Goal: Find specific page/section: Find specific page/section

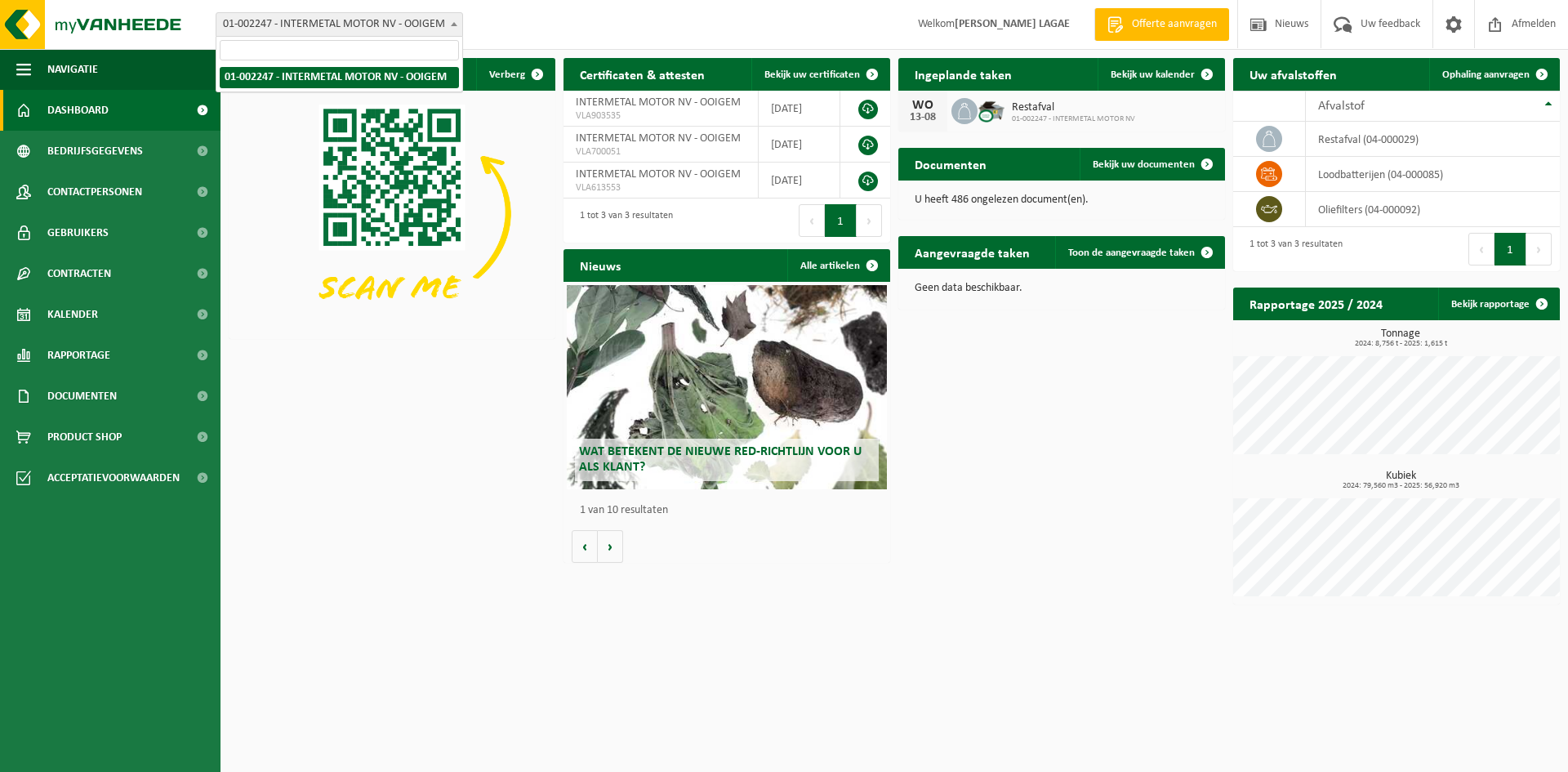
click at [433, 28] on span "01-002247 - INTERMETAL MOTOR NV - OOIGEM" at bounding box center [339, 24] width 246 height 23
click at [433, 28] on span "01-002247 - INTERMETAL MOTOR NV - OOIGEM" at bounding box center [339, 24] width 246 height 23
click at [1006, 24] on strong "[PERSON_NAME] LAGAE" at bounding box center [1012, 24] width 115 height 13
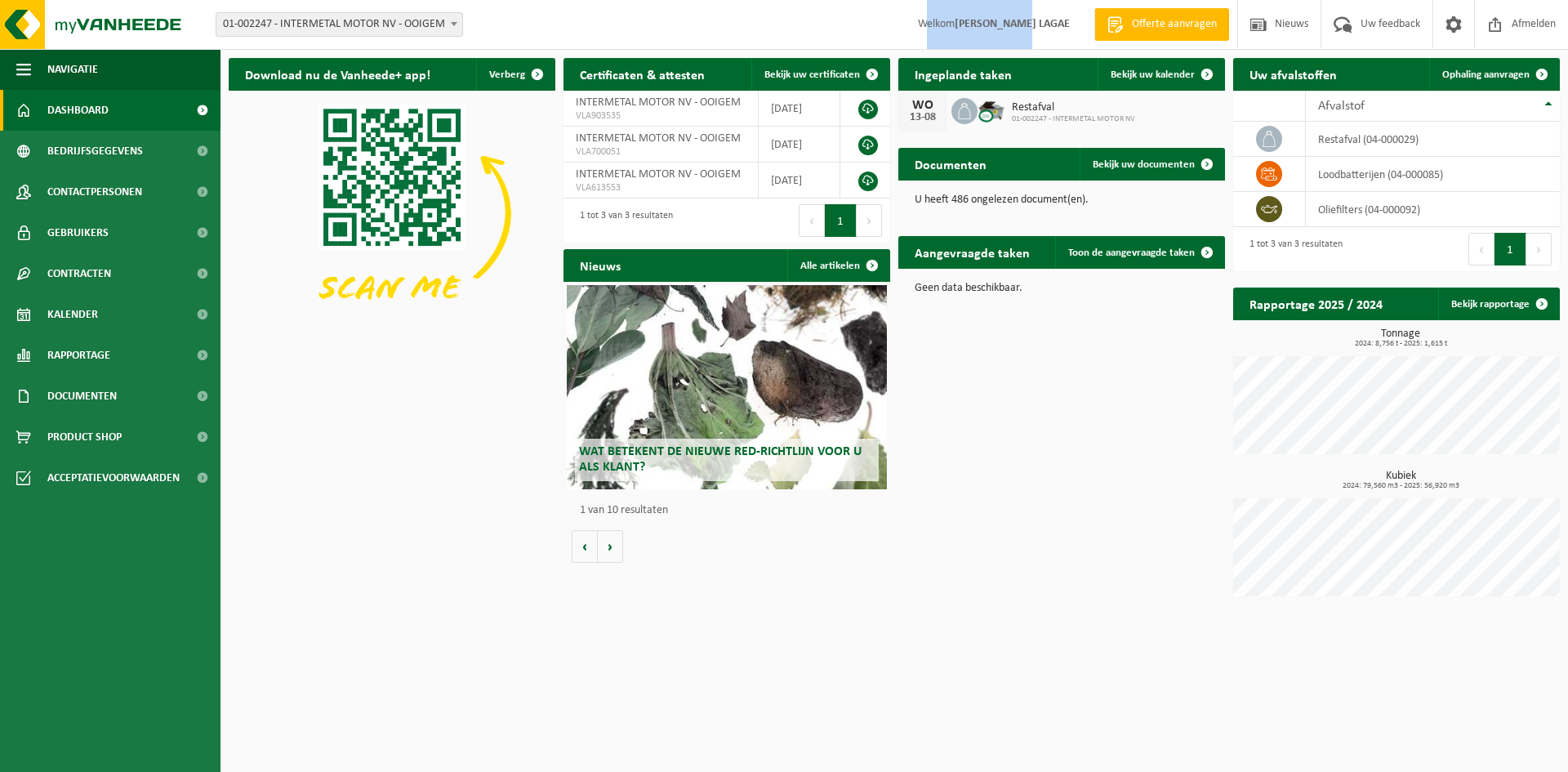
drag, startPoint x: 959, startPoint y: 21, endPoint x: 1066, endPoint y: 23, distance: 107.0
click at [1066, 23] on span "Welkom [PERSON_NAME] LAGAE" at bounding box center [994, 24] width 185 height 48
click at [1066, 21] on strong "[PERSON_NAME] LAGAE" at bounding box center [1012, 24] width 115 height 13
drag, startPoint x: 1064, startPoint y: 22, endPoint x: 961, endPoint y: 24, distance: 103.0
click at [961, 24] on span "Welkom [PERSON_NAME] LAGAE" at bounding box center [994, 24] width 185 height 48
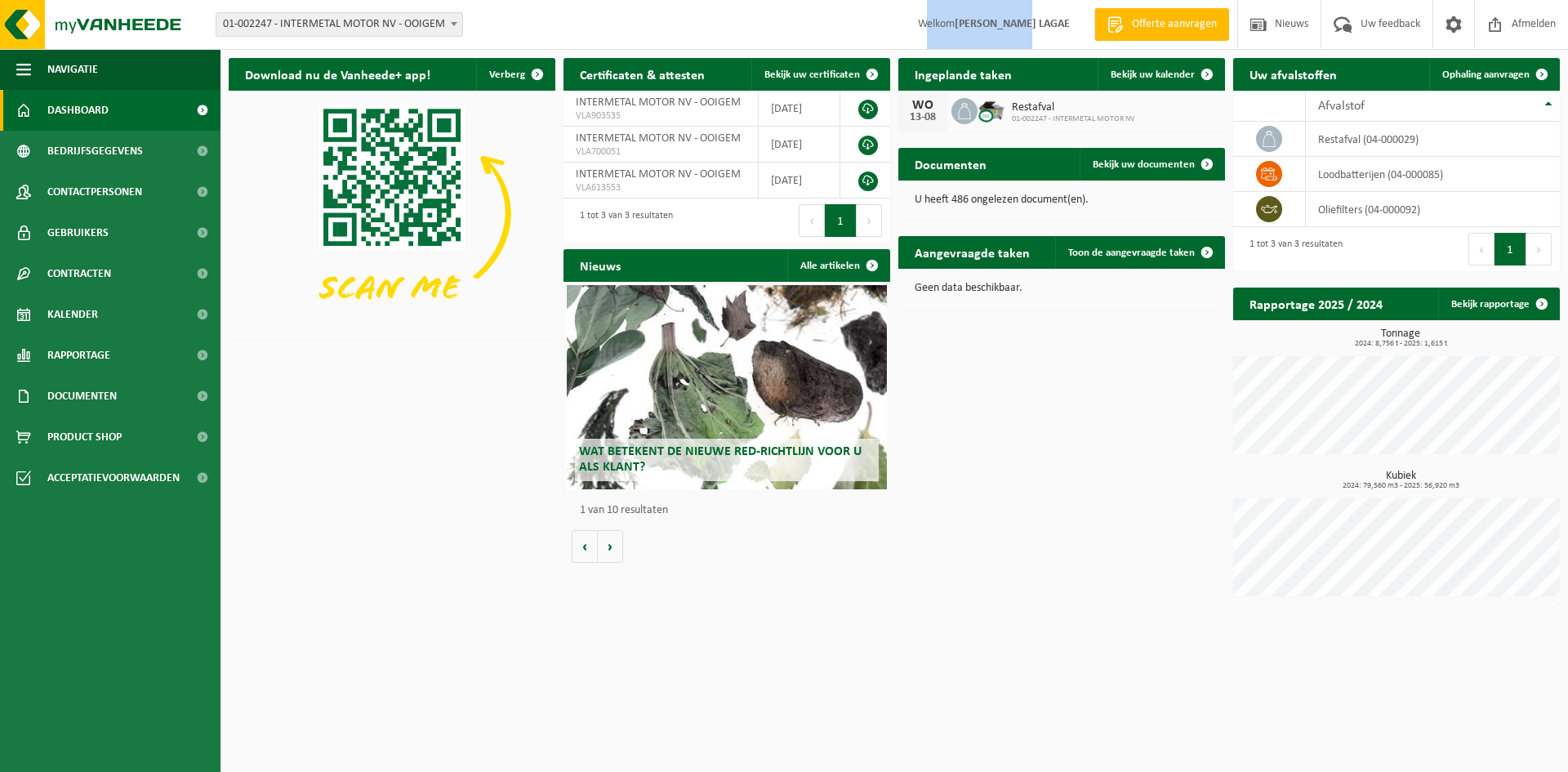
click at [962, 23] on span "Welkom [PERSON_NAME] LAGAE" at bounding box center [994, 24] width 185 height 48
drag, startPoint x: 958, startPoint y: 24, endPoint x: 1067, endPoint y: 23, distance: 109.0
click at [1067, 23] on span "Welkom [PERSON_NAME] LAGAE" at bounding box center [994, 24] width 185 height 48
